Goal: Transaction & Acquisition: Purchase product/service

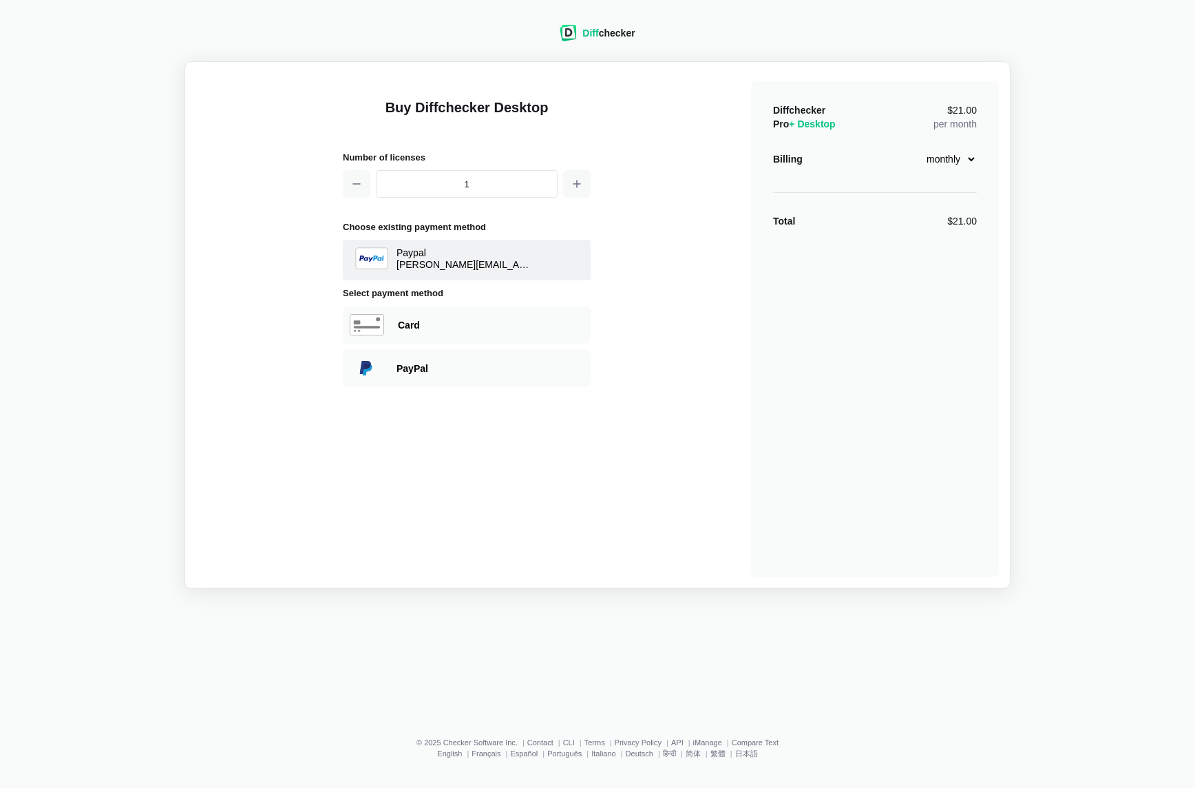
click at [478, 370] on div "PayPal" at bounding box center [490, 368] width 187 height 14
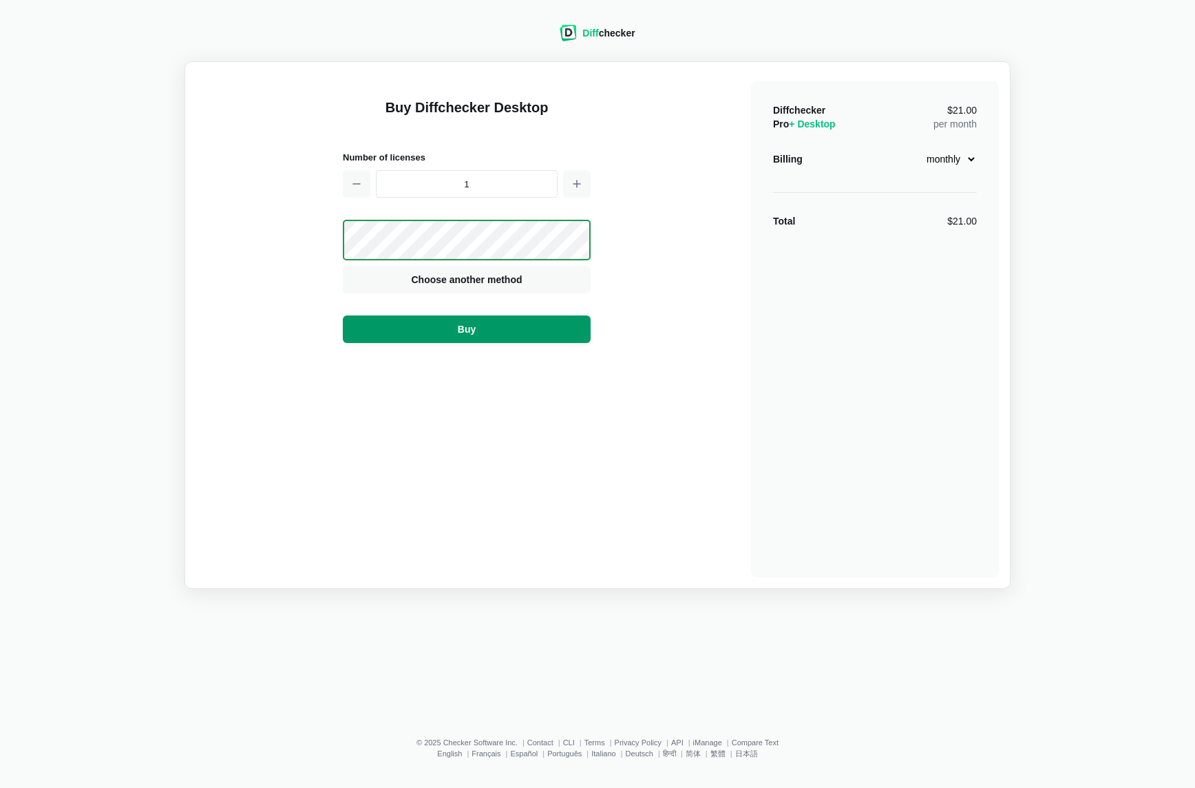
click at [497, 330] on button "Buy" at bounding box center [467, 329] width 248 height 28
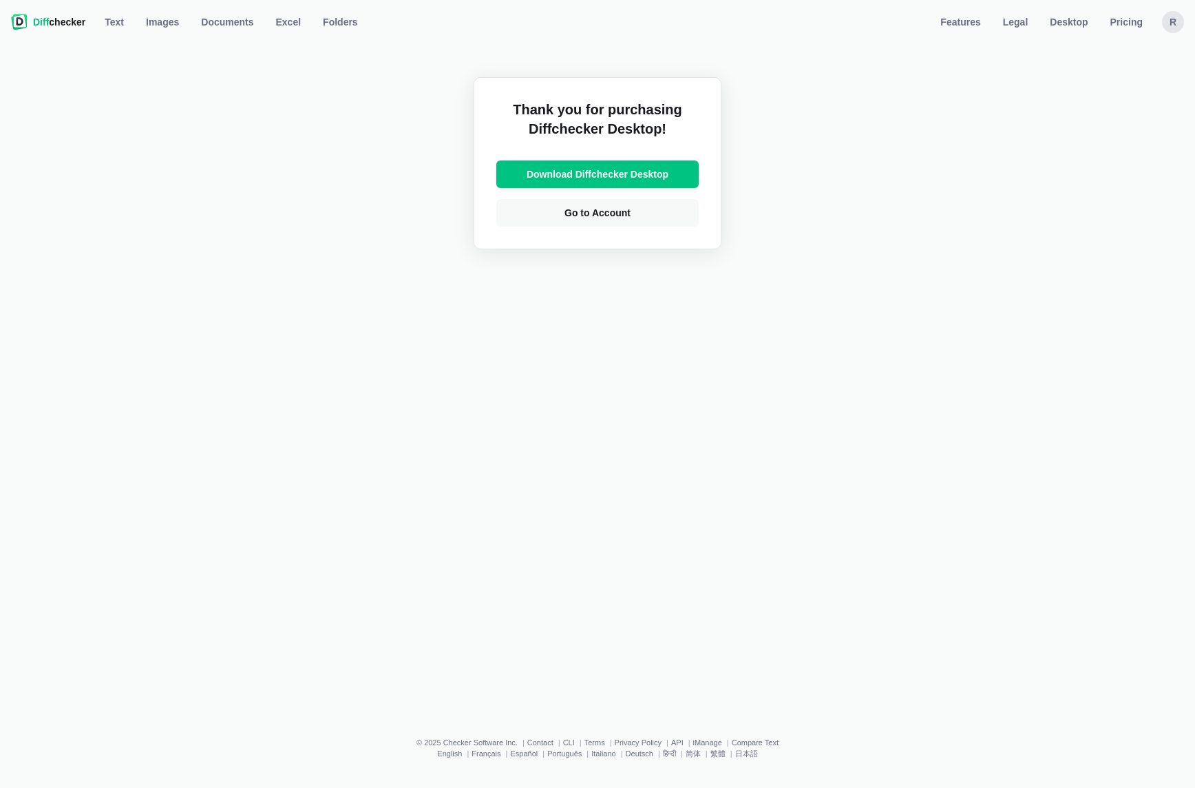
click at [1031, 643] on div "Thank you for purchasing Diffchecker Desktop! Download Diffchecker Desktop Go t…" at bounding box center [597, 376] width 1179 height 680
click at [1168, 24] on div "r" at bounding box center [1173, 22] width 22 height 22
click at [1117, 82] on link "Account Settings" at bounding box center [1119, 81] width 118 height 22
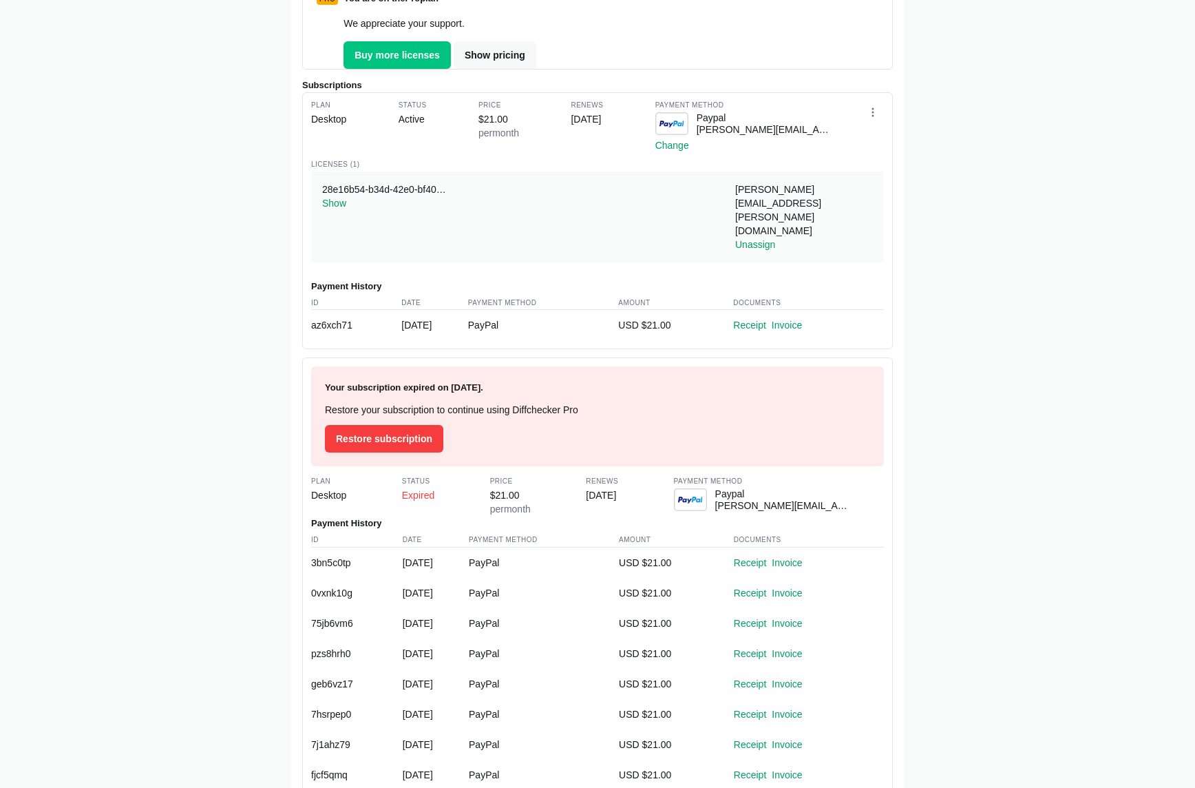
scroll to position [274, 0]
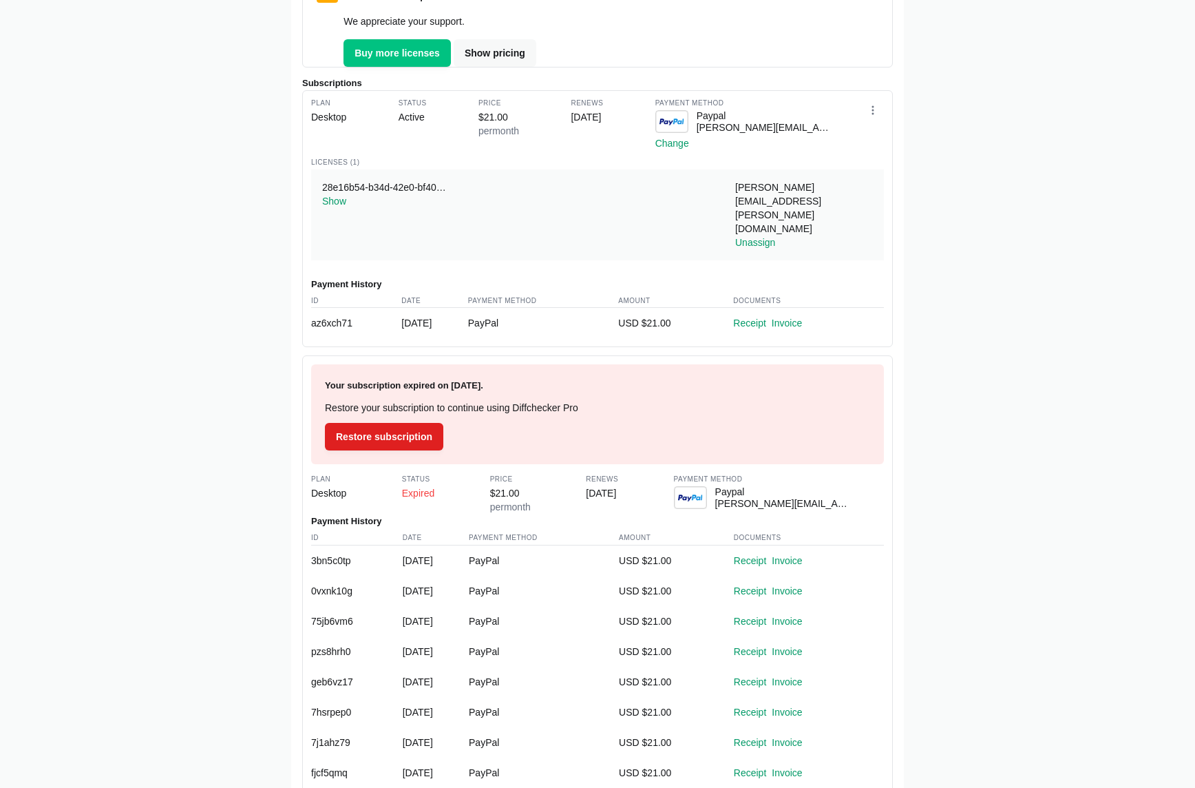
click at [393, 430] on span "Restore subscription" at bounding box center [384, 437] width 102 height 14
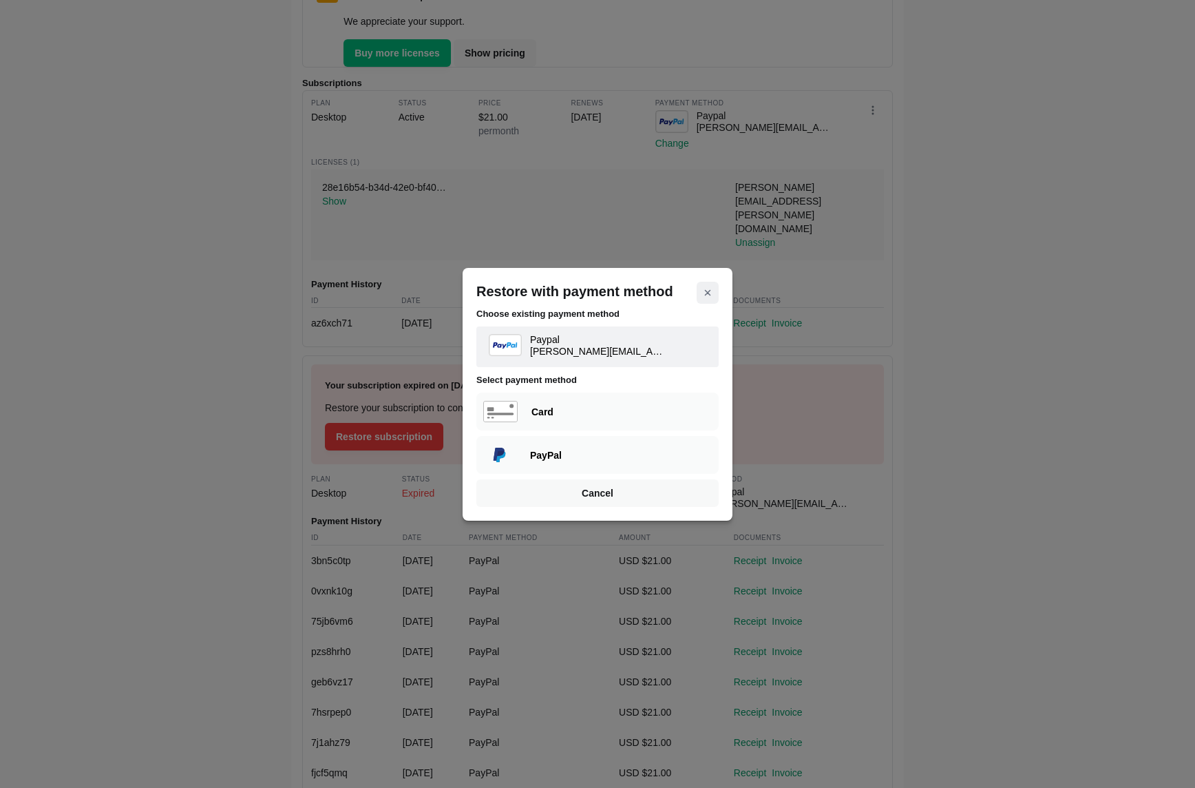
click at [705, 288] on icon "Close modal" at bounding box center [707, 292] width 11 height 11
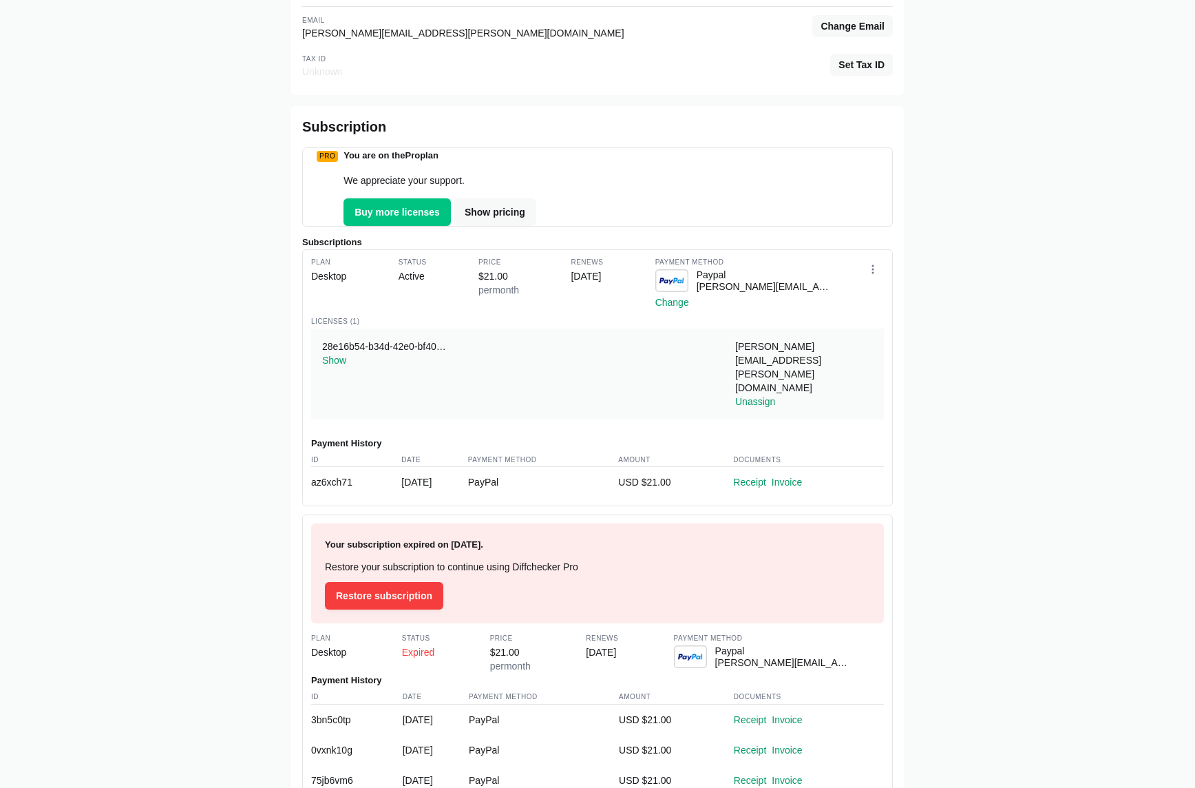
scroll to position [116, 0]
click at [802, 476] on link "Invoice" at bounding box center [787, 481] width 30 height 11
click at [766, 476] on link "Receipt" at bounding box center [749, 481] width 32 height 11
drag, startPoint x: 931, startPoint y: 357, endPoint x: 867, endPoint y: 359, distance: 63.4
click at [927, 357] on div "Home Account Settings [PERSON_NAME][EMAIL_ADDRESS][PERSON_NAME][DOMAIN_NAME] Si…" at bounding box center [597, 565] width 1179 height 1291
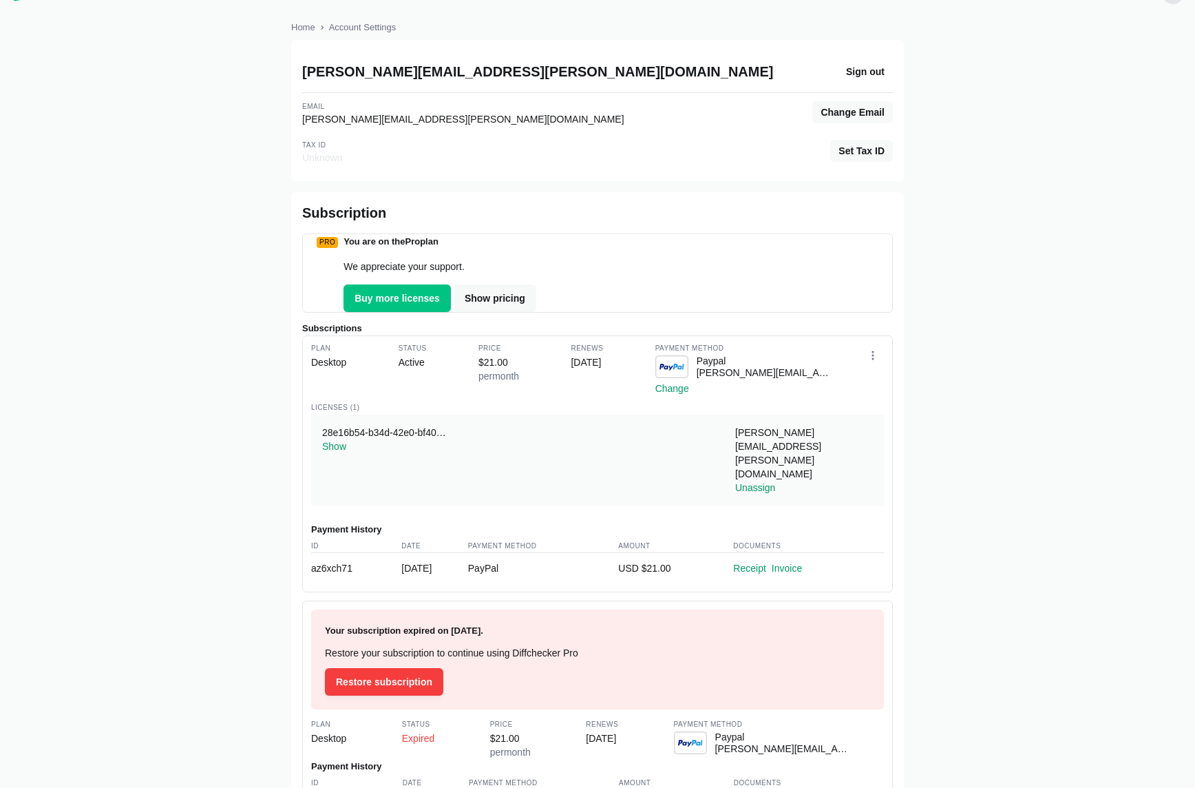
scroll to position [0, 0]
